Goal: Transaction & Acquisition: Obtain resource

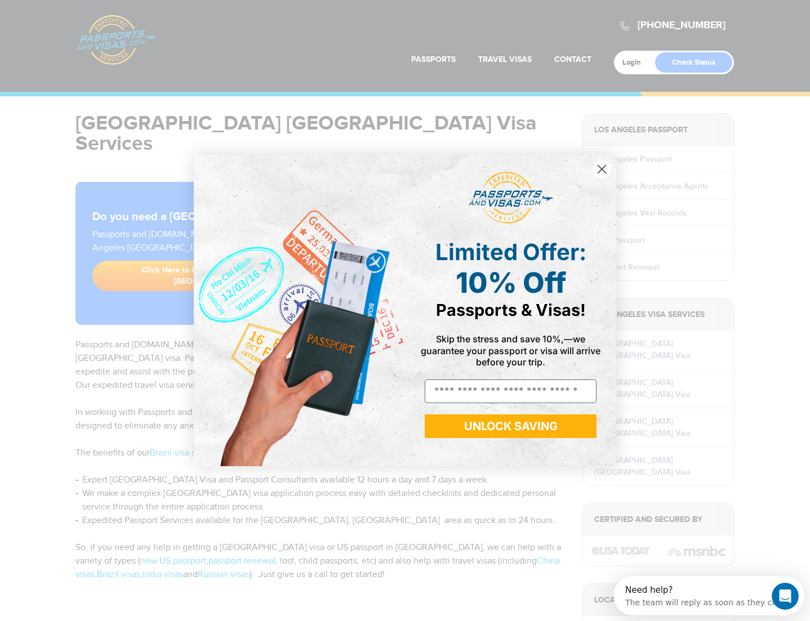
click at [601, 170] on icon "Close dialog" at bounding box center [602, 169] width 8 height 8
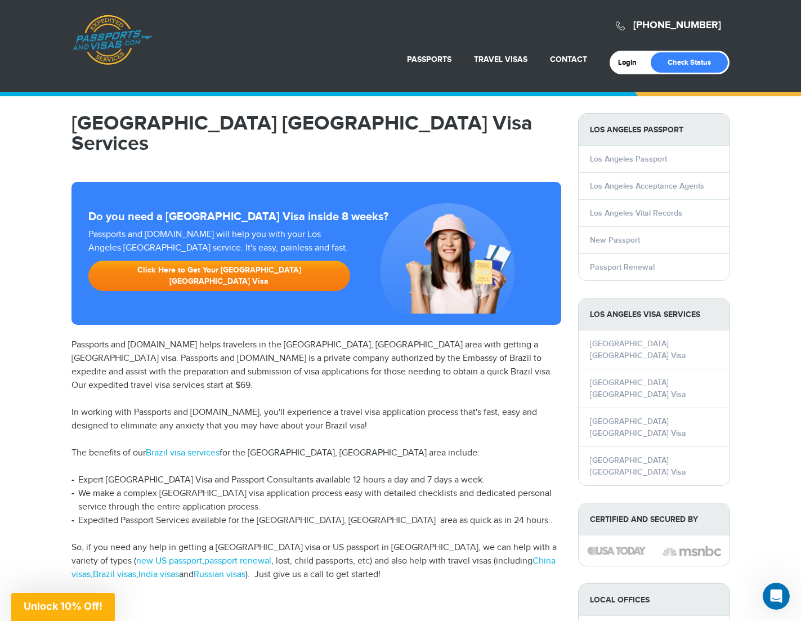
click at [247, 261] on link "Click Here to Get Your Los Angeles Brazil Visa" at bounding box center [219, 276] width 262 height 30
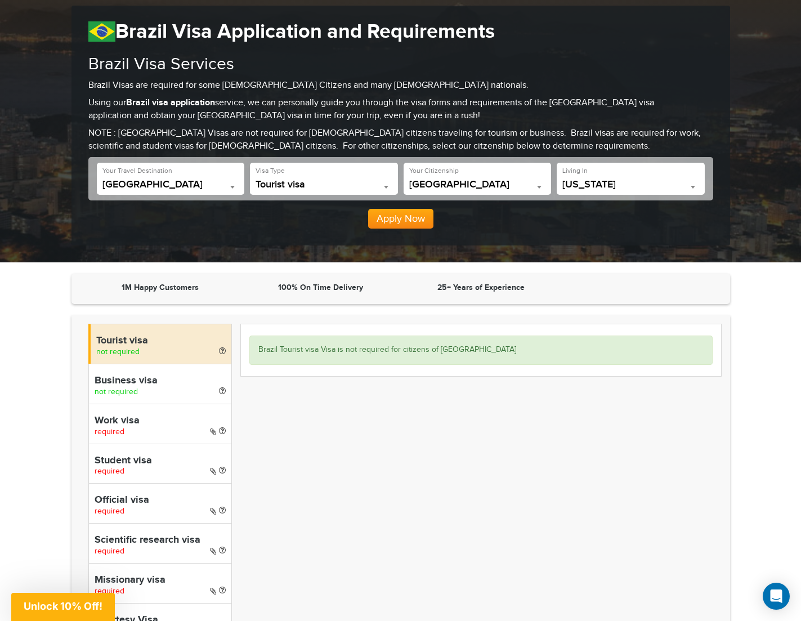
scroll to position [113, 0]
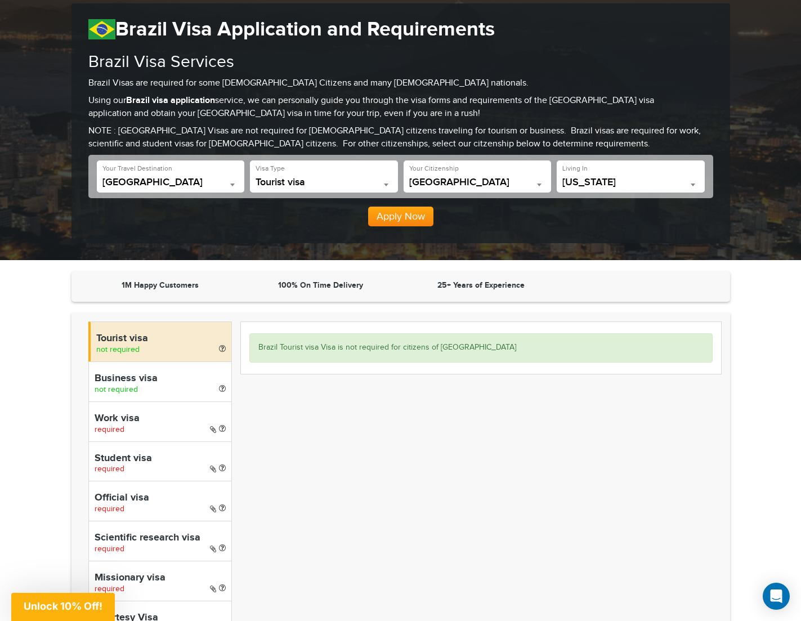
click at [399, 219] on button "Apply Now" at bounding box center [400, 217] width 65 height 20
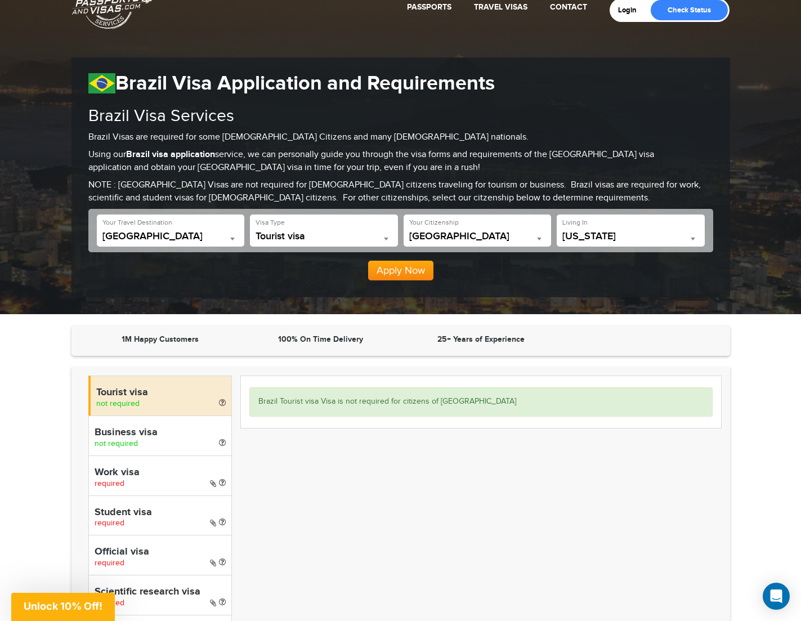
scroll to position [32, 0]
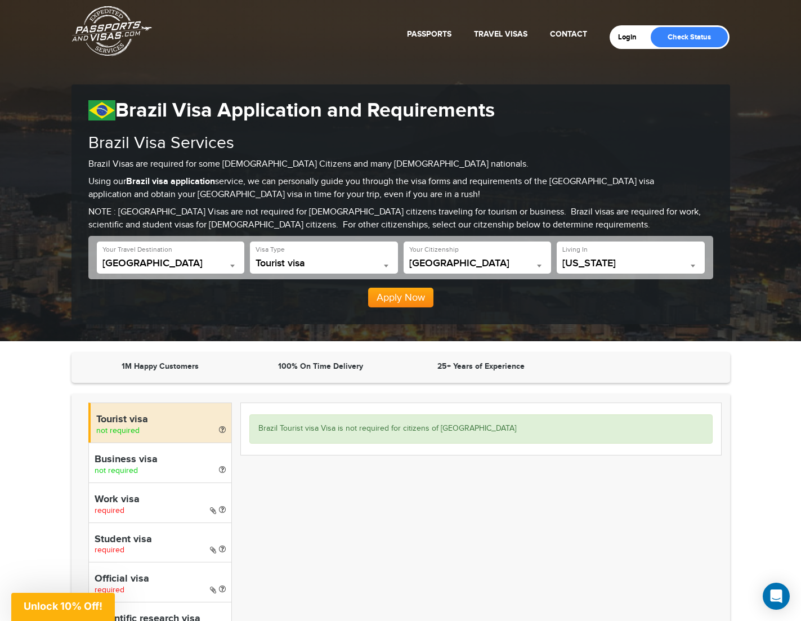
click at [123, 459] on h4 "Business visa" at bounding box center [160, 459] width 131 height 11
select select "*****"
